Goal: Check status: Check status

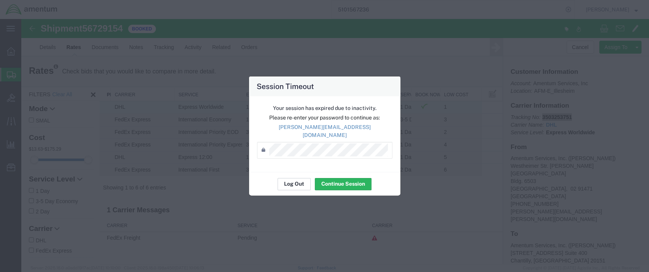
click at [72, 188] on button "Log Out" at bounding box center [40, 192] width 65 height 8
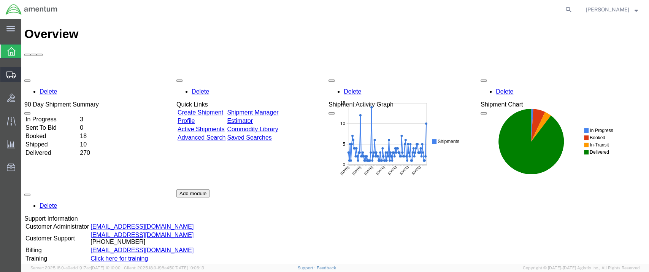
click at [0, 0] on span "Shipment Manager" at bounding box center [0, 0] width 0 height 0
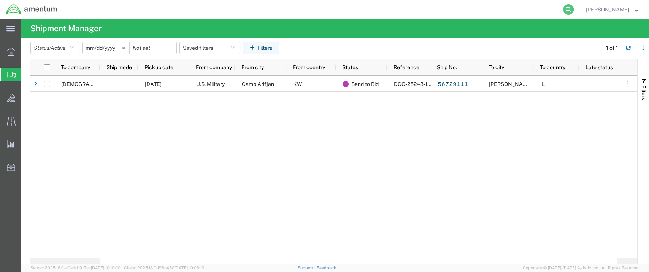
click at [574, 11] on icon at bounding box center [568, 9] width 11 height 11
click at [355, 9] on input "search" at bounding box center [447, 9] width 231 height 18
click at [374, 8] on input "search" at bounding box center [447, 9] width 231 height 18
paste input "6958137443"
type input "6958137443"
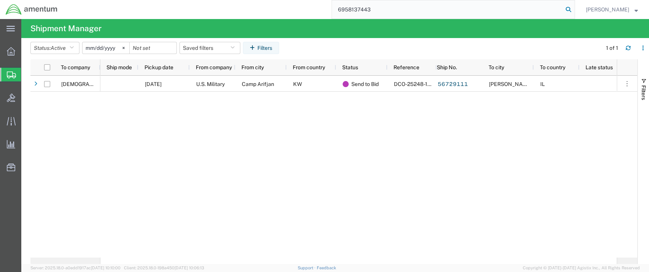
click at [574, 11] on icon at bounding box center [568, 9] width 11 height 11
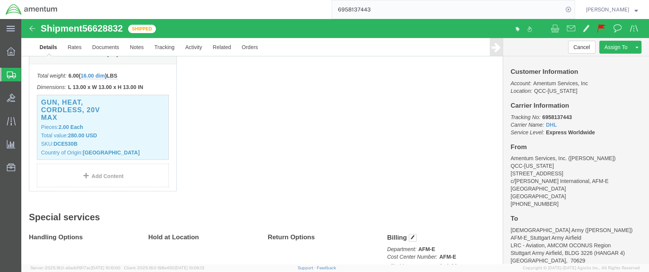
scroll to position [169, 0]
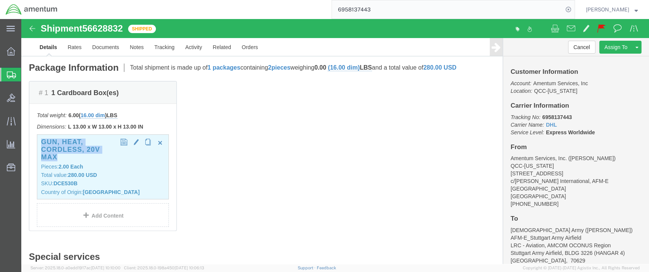
drag, startPoint x: 19, startPoint y: 134, endPoint x: 37, endPoint y: 149, distance: 23.8
click div "GUN, HEAT, CORDLESS, 20V MAX Pieces: 2.00 Each Total value: 280.00 USD SKU: DCE…"
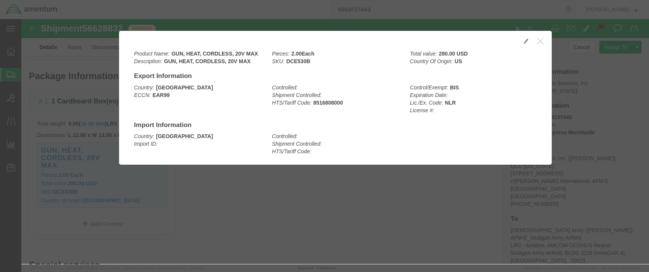
drag, startPoint x: 37, startPoint y: 149, endPoint x: 240, endPoint y: 169, distance: 204.1
click div
drag, startPoint x: 148, startPoint y: 34, endPoint x: 234, endPoint y: 32, distance: 86.0
click div "Product Name: GUN, HEAT, CORDLESS, 20V MAX Description: GUN, HEAT, CORDLESS, 20…"
copy b "GUN, HEAT, CORDLESS, 20V MAX"
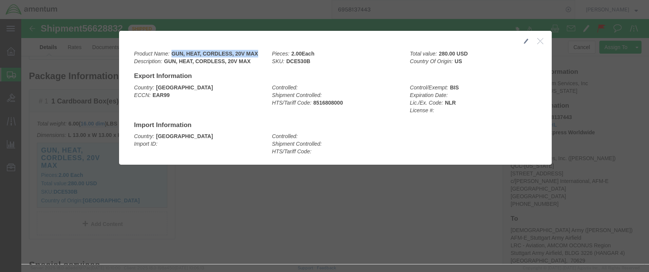
click icon "button"
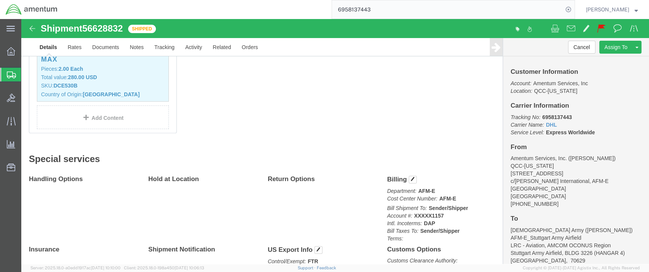
scroll to position [330, 0]
